Goal: Information Seeking & Learning: Learn about a topic

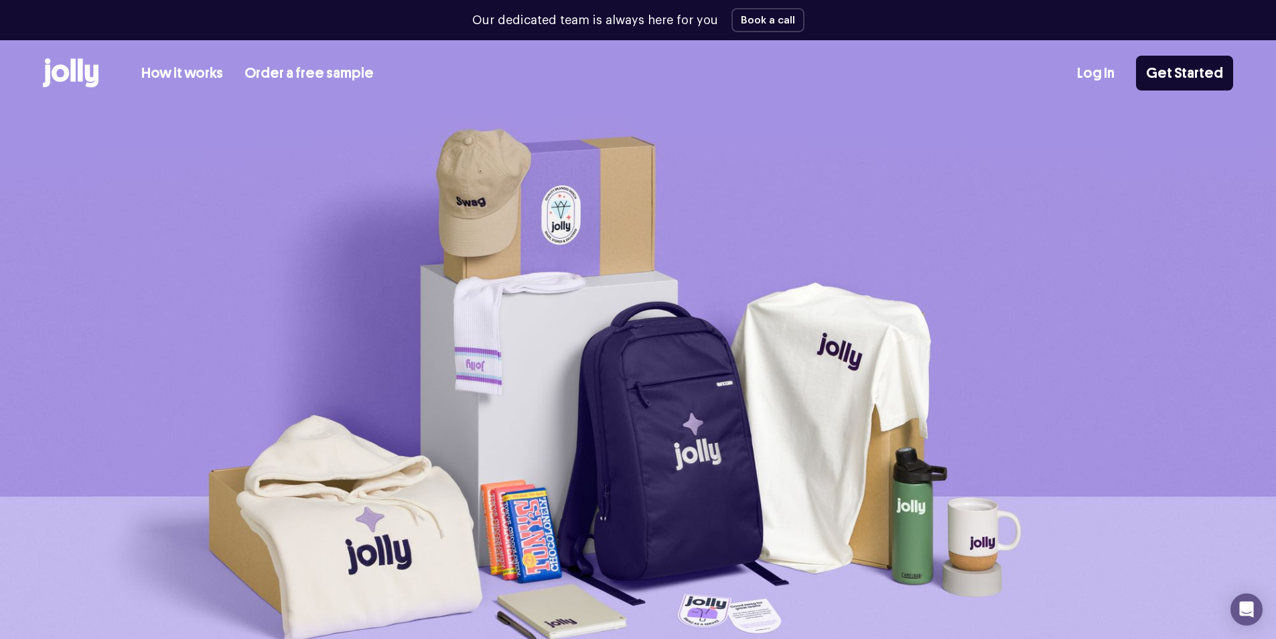
click at [314, 72] on link "Order a free sample" at bounding box center [309, 73] width 129 height 22
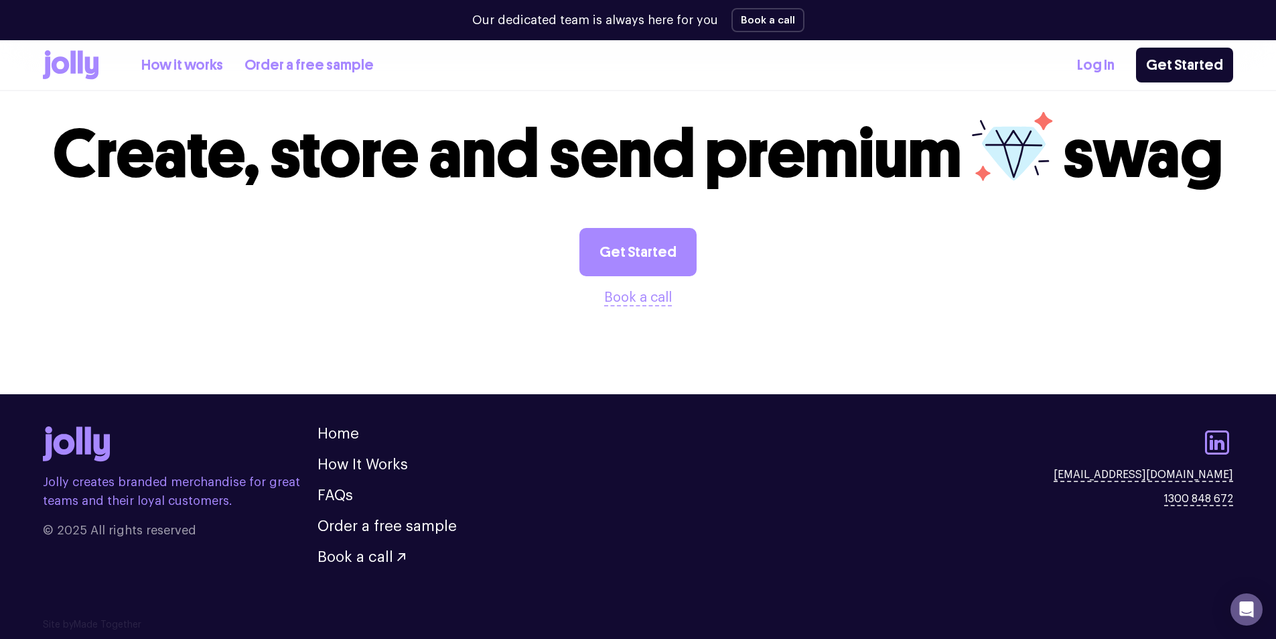
scroll to position [1386, 0]
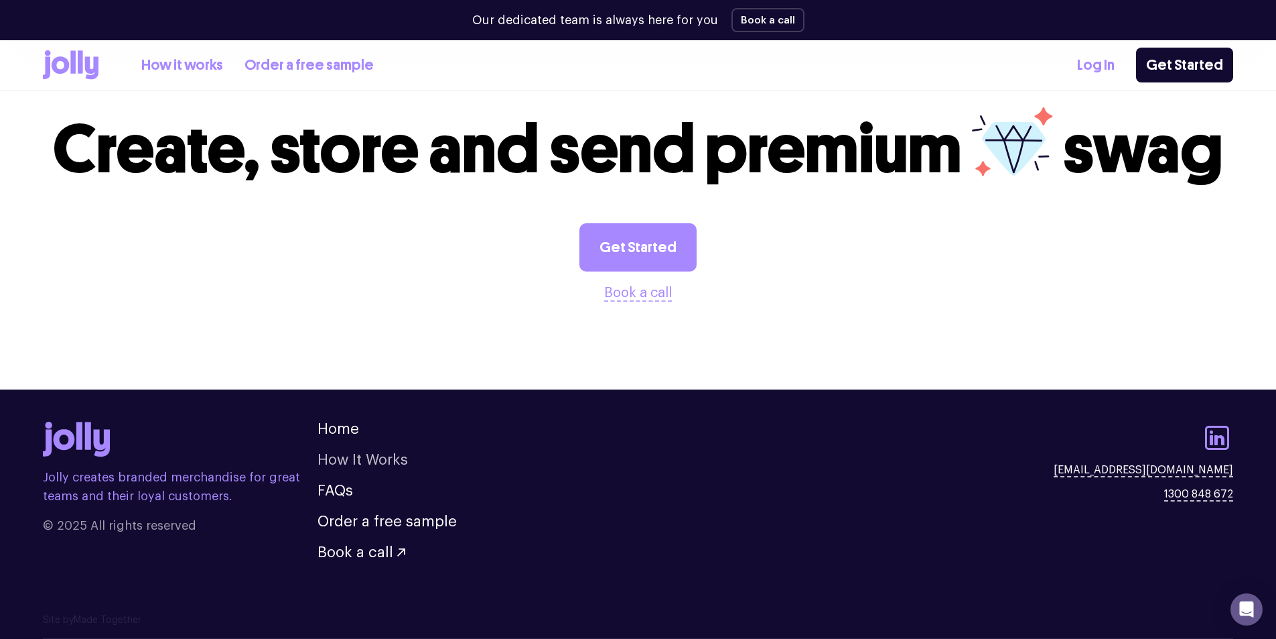
click at [392, 458] on link "How It Works" at bounding box center [363, 459] width 90 height 15
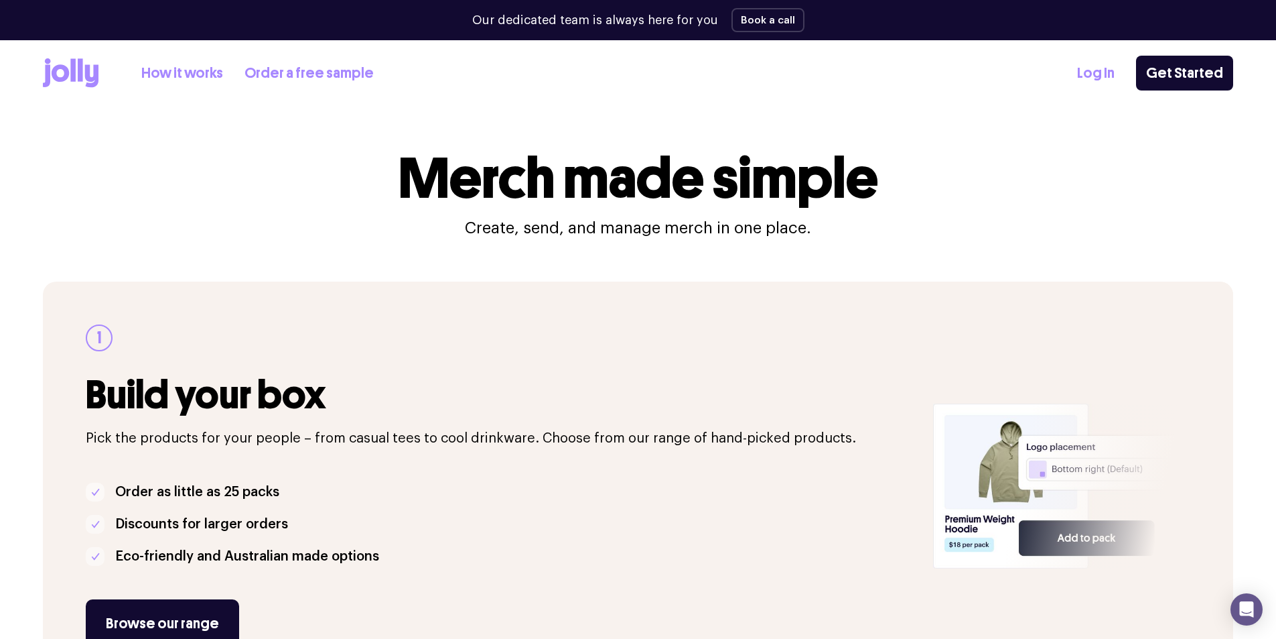
click at [64, 63] on icon at bounding box center [71, 72] width 56 height 29
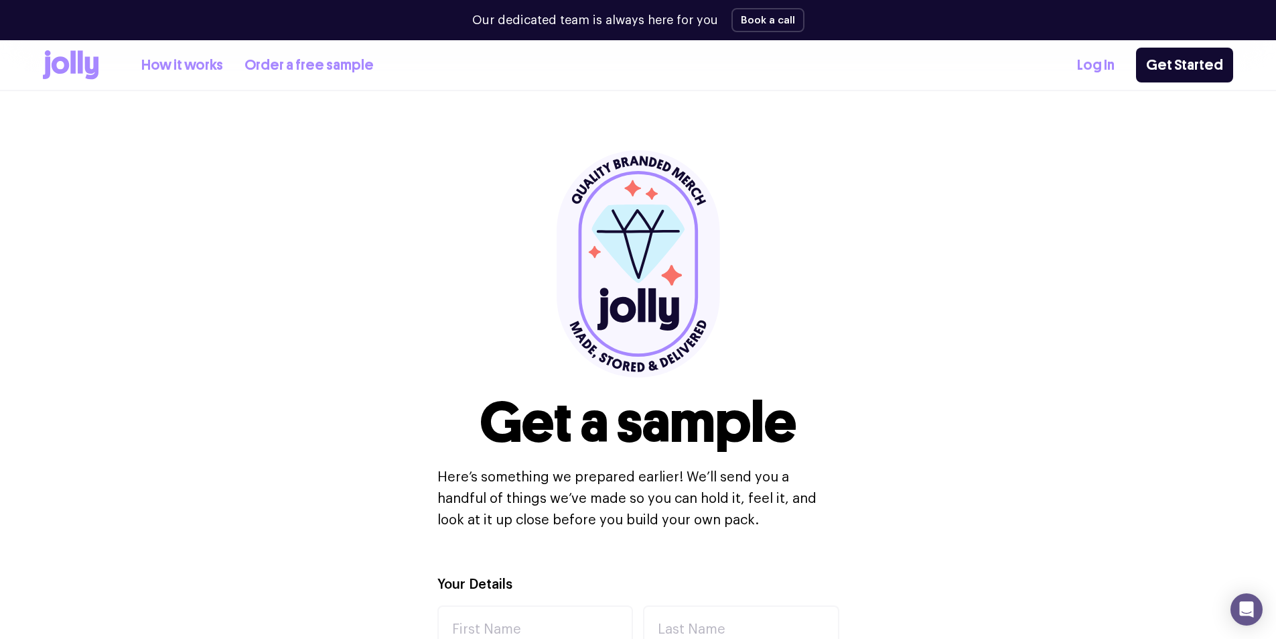
scroll to position [1386, 0]
